Goal: Transaction & Acquisition: Purchase product/service

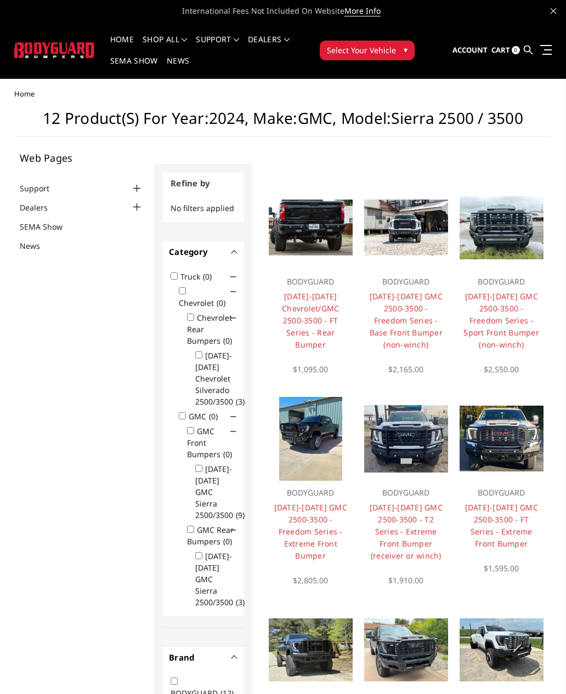
click at [386, 45] on span "Select Your Vehicle" at bounding box center [361, 50] width 69 height 12
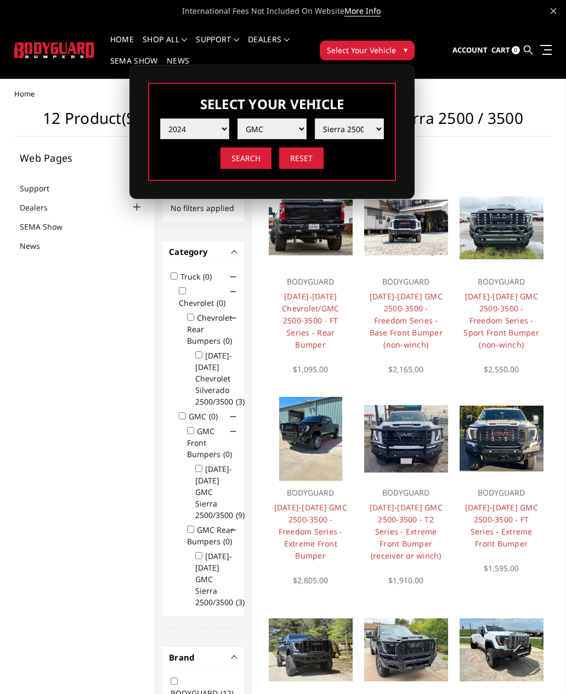
click at [213, 129] on select "Year 2025 2024 2023 2022 2021 2020 2019 2018 2017 2016 2015 2014 2013 2012 2011…" at bounding box center [194, 128] width 69 height 21
select select "yr_2025"
select select "-1"
click at [294, 131] on select "Make Chevrolet Ford GMC Ram Toyota" at bounding box center [271, 128] width 69 height 21
select select "mk_ford"
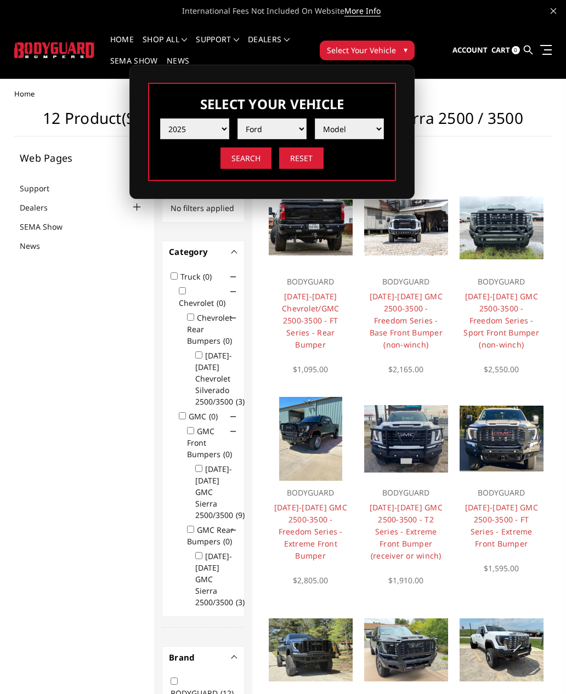
click at [354, 134] on select "Model F150 F150 Raptor F250 / F350 F450 F550" at bounding box center [349, 128] width 69 height 21
select select "md_f450"
click at [252, 157] on input "Search" at bounding box center [245, 157] width 51 height 21
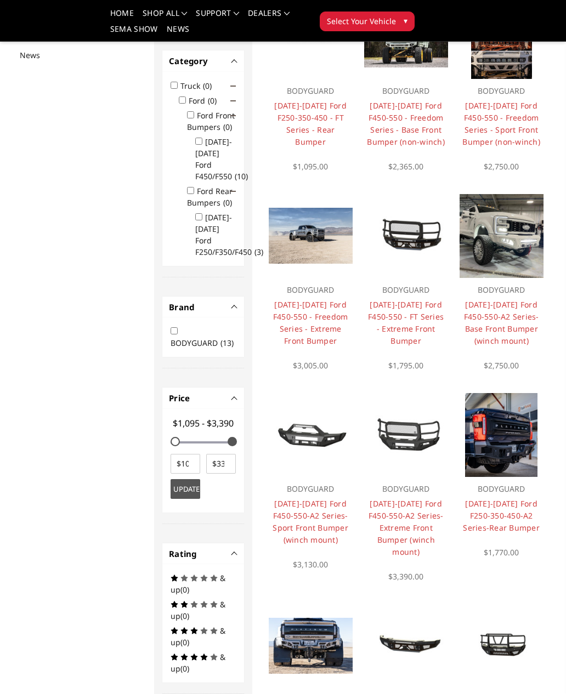
scroll to position [163, 0]
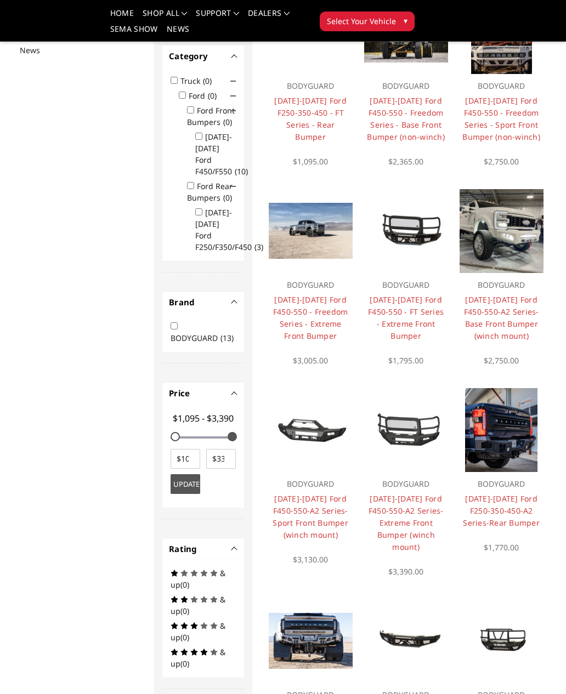
click at [415, 520] on link "2023-2025 Ford F450-550-A2 Series-Extreme Front Bumper (winch mount)" at bounding box center [405, 522] width 75 height 59
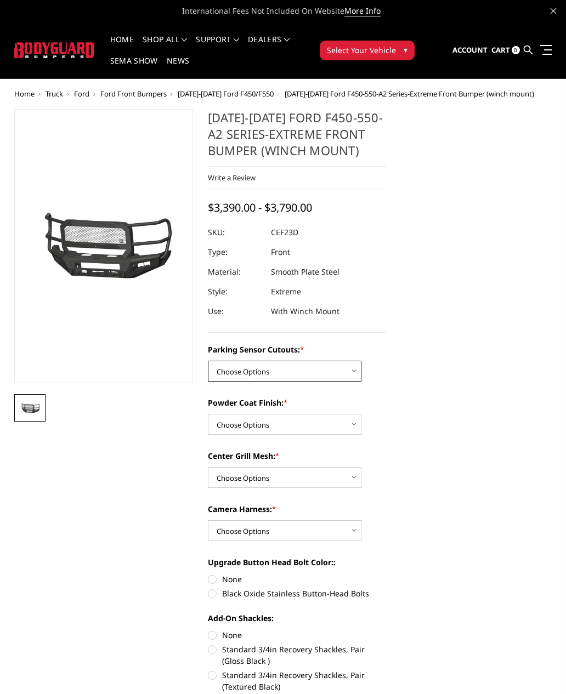
click at [347, 375] on select "Choose Options No-Without Parking Sensor Cutouts Yes-With Parking Sensor Cutouts" at bounding box center [284, 371] width 153 height 21
select select "2429"
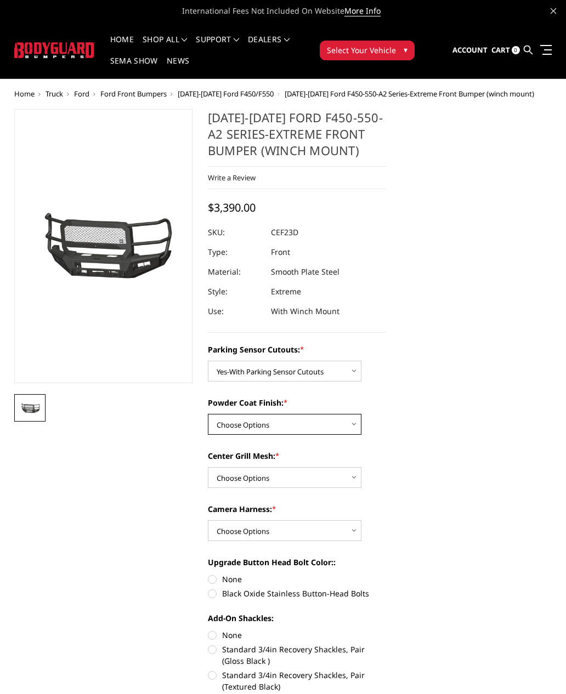
click at [336, 428] on select "Choose Options Bare Metal Textured Black Powder Coat" at bounding box center [284, 424] width 153 height 21
select select "2431"
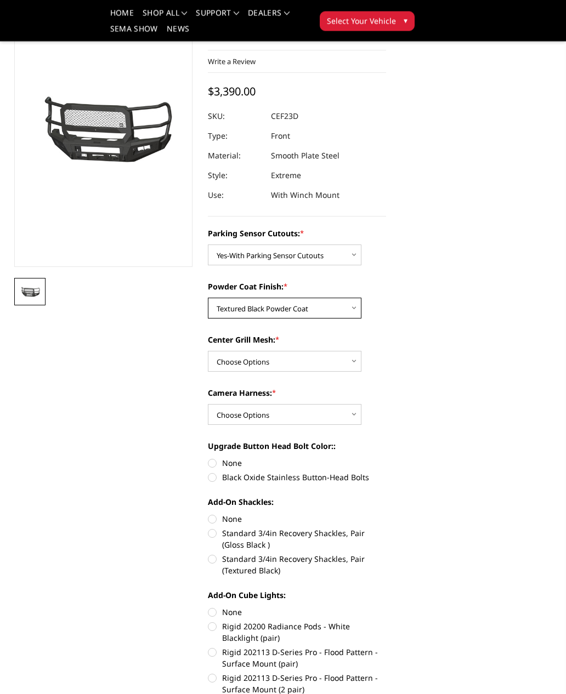
scroll to position [84, 0]
click at [324, 367] on select "Choose Options With Center Grill Mesh Without Center Grill Mesh" at bounding box center [284, 361] width 153 height 21
select select "2432"
click at [339, 417] on select "Choose Options WITH Camera Harness WITHOUT Camera Harness" at bounding box center [284, 414] width 153 height 21
select select "2434"
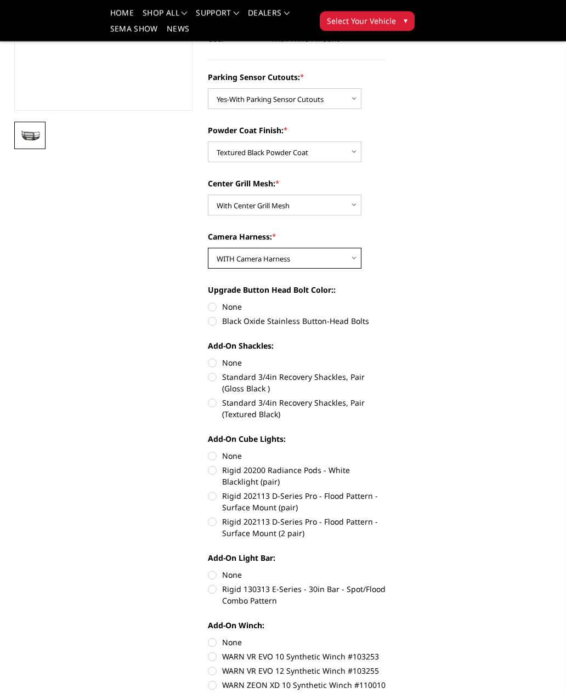
scroll to position [245, 0]
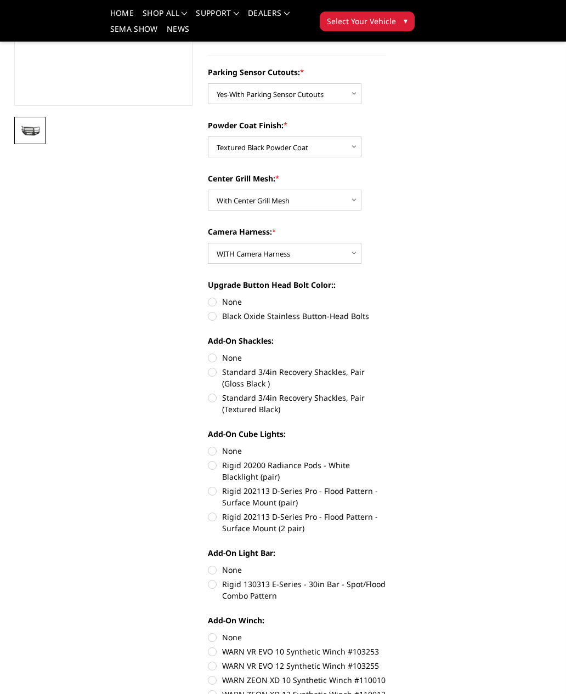
click at [260, 321] on label "Black Oxide Stainless Button-Head Bolts" at bounding box center [297, 316] width 178 height 12
click at [386, 297] on input "Black Oxide Stainless Button-Head Bolts" at bounding box center [386, 296] width 1 height 1
radio input "true"
click at [303, 403] on label "Standard 3/4in Recovery Shackles, Pair (Textured Black)" at bounding box center [297, 403] width 178 height 23
click at [386, 367] on input "Standard 3/4in Recovery Shackles, Pair (Textured Black)" at bounding box center [386, 366] width 1 height 1
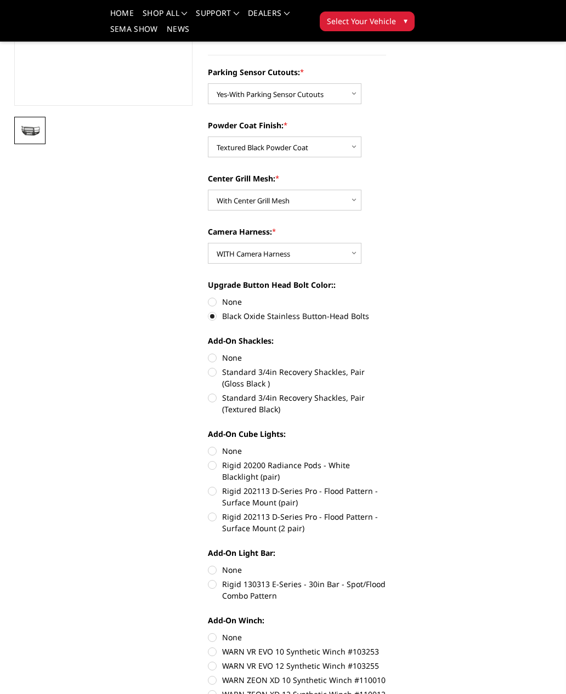
radio input "true"
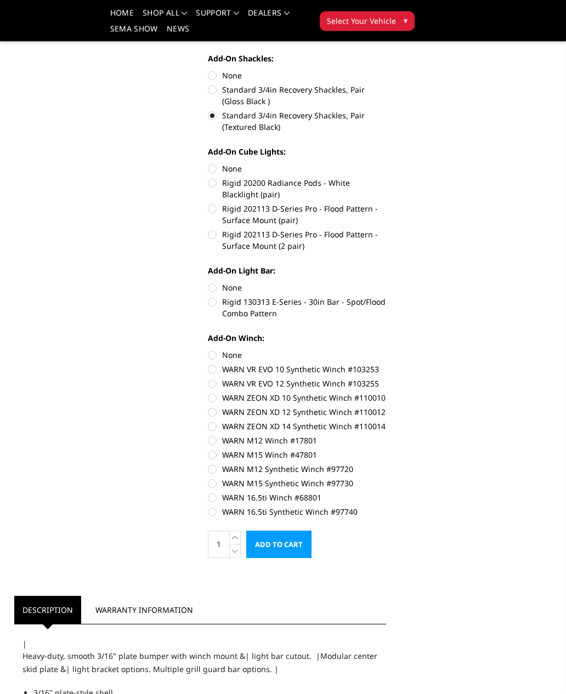
scroll to position [528, 0]
click at [355, 306] on label "Rigid 130313 E-Series - 30in Bar - Spot/Flood Combo Pattern" at bounding box center [297, 306] width 178 height 23
click at [386, 282] on input "Rigid 130313 E-Series - 30in Bar - Spot/Flood Combo Pattern" at bounding box center [386, 281] width 1 height 1
radio input "true"
click at [328, 513] on label "WARN 16.5ti Synthetic Winch #97740" at bounding box center [297, 511] width 178 height 12
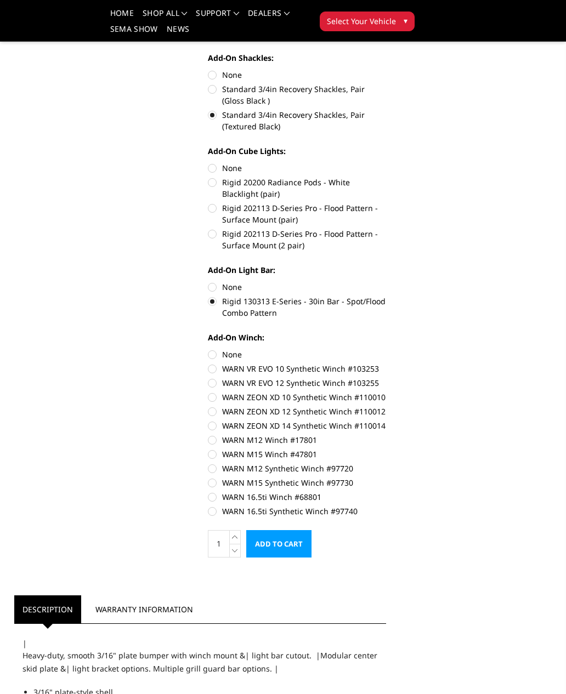
click at [386, 492] on input "WARN 16.5ti Synthetic Winch #97740" at bounding box center [386, 491] width 1 height 1
radio input "true"
click at [282, 543] on input "Add to Cart" at bounding box center [278, 543] width 65 height 27
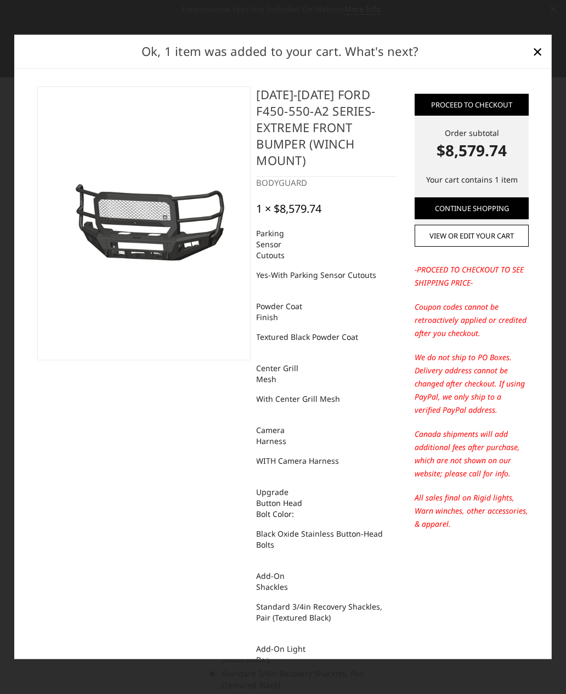
scroll to position [0, 0]
